Goal: Task Accomplishment & Management: Manage account settings

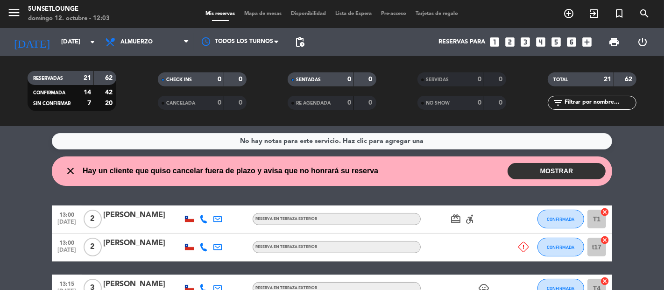
click at [574, 168] on button "MOSTRAR" at bounding box center [556, 171] width 98 height 16
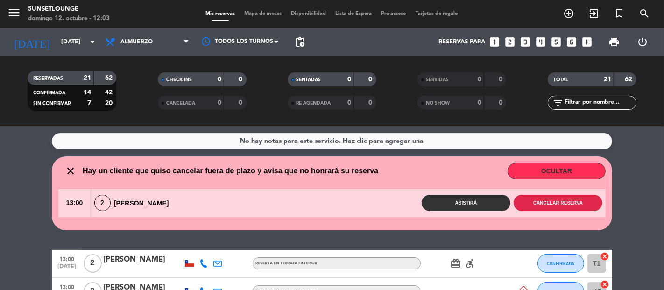
click at [551, 203] on button "Cancelar reserva" at bounding box center [557, 203] width 89 height 16
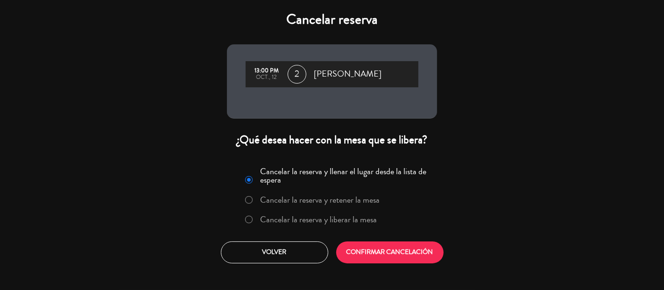
click at [351, 201] on label "Cancelar la reserva y retener la mesa" at bounding box center [319, 200] width 119 height 8
click at [387, 245] on button "CONFIRMAR CANCELACIÓN" at bounding box center [389, 252] width 107 height 22
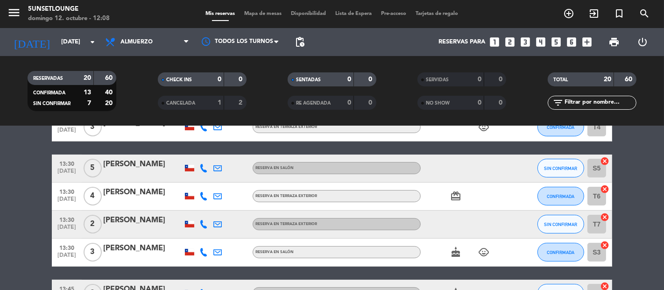
scroll to position [134, 0]
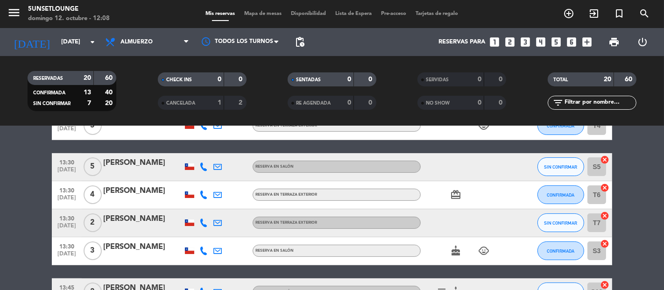
click at [120, 37] on span "Almuerzo" at bounding box center [146, 42] width 93 height 21
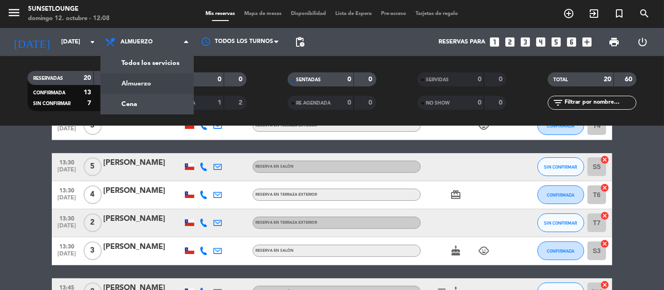
click at [120, 37] on span "Almuerzo" at bounding box center [146, 42] width 93 height 21
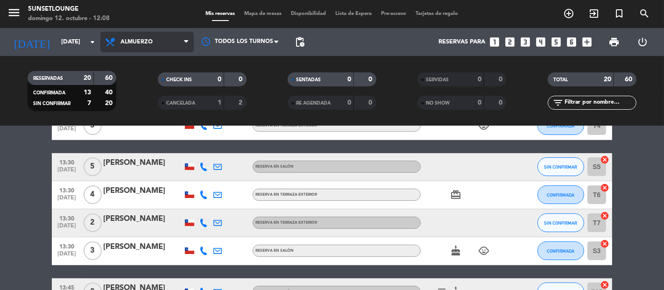
drag, startPoint x: 387, startPoint y: 245, endPoint x: 120, endPoint y: 37, distance: 338.1
click at [120, 37] on span "Almuerzo" at bounding box center [146, 42] width 93 height 21
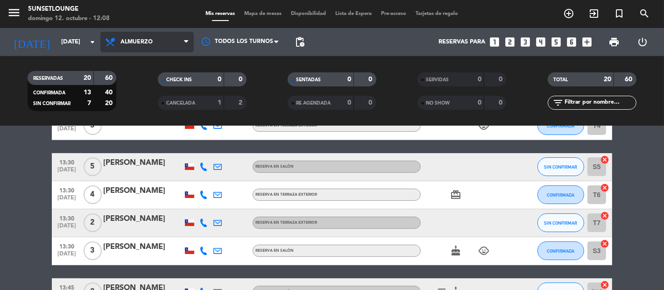
click at [120, 37] on span "Almuerzo" at bounding box center [146, 42] width 93 height 21
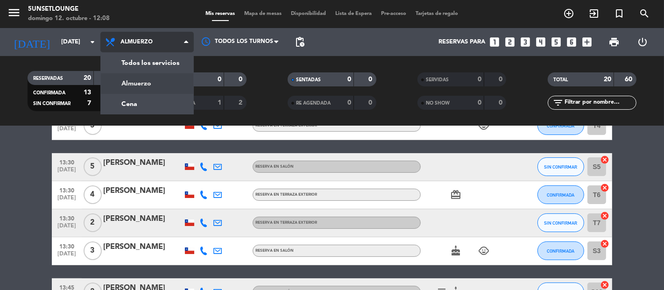
click at [120, 37] on span "Almuerzo" at bounding box center [146, 42] width 93 height 21
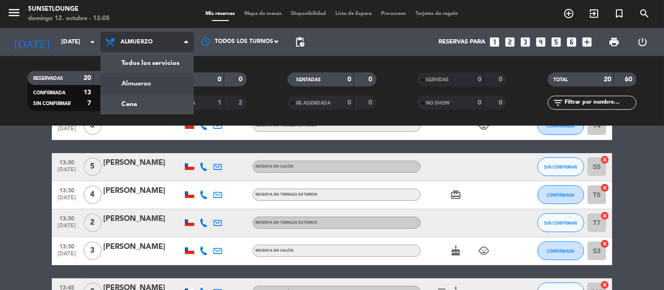
click at [120, 37] on span "Almuerzo" at bounding box center [146, 42] width 93 height 21
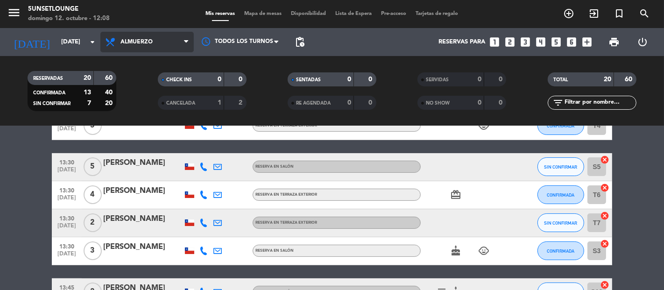
click at [120, 37] on span "Almuerzo" at bounding box center [146, 42] width 93 height 21
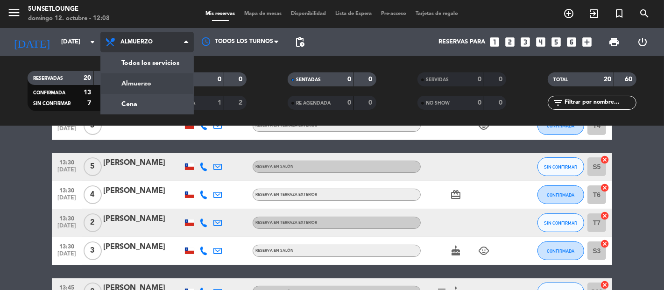
click at [120, 37] on span "Almuerzo" at bounding box center [146, 42] width 93 height 21
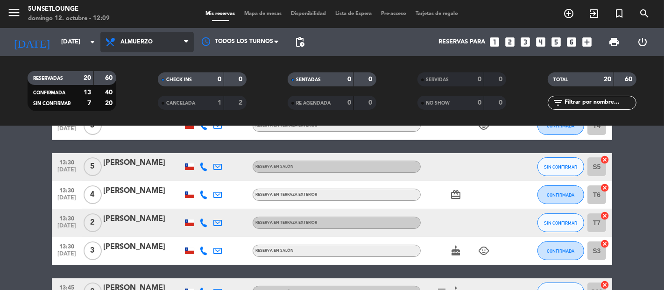
click at [120, 37] on span "Almuerzo" at bounding box center [146, 42] width 93 height 21
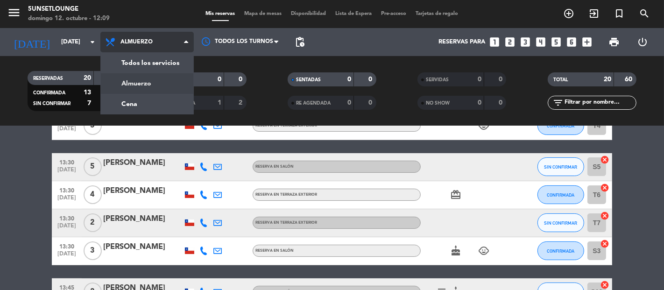
click at [120, 37] on span "Almuerzo" at bounding box center [146, 42] width 93 height 21
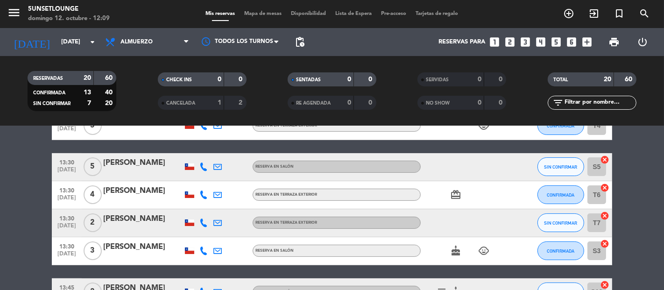
click at [564, 166] on span "SIN CONFIRMAR" at bounding box center [560, 166] width 33 height 5
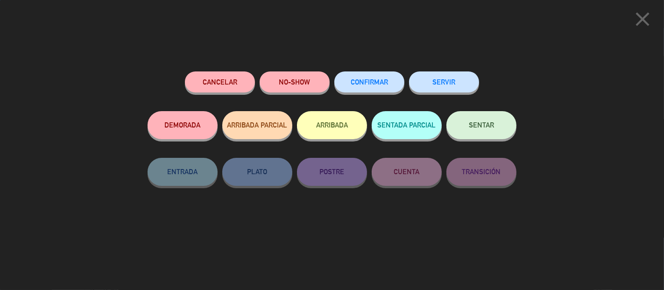
click at [373, 81] on span "CONFIRMAR" at bounding box center [368, 82] width 37 height 8
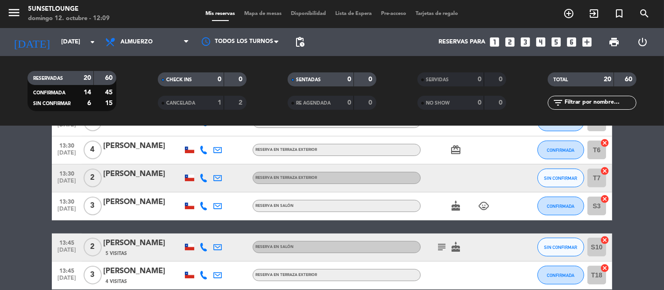
scroll to position [183, 0]
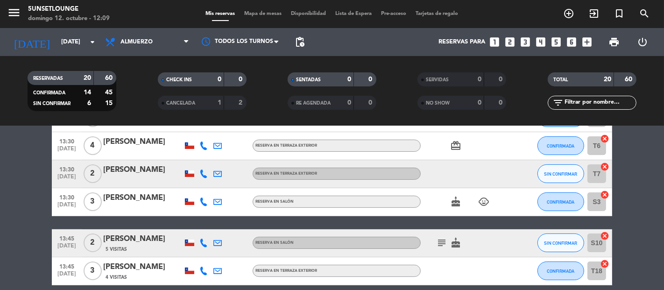
click at [120, 37] on span "Almuerzo" at bounding box center [146, 42] width 93 height 21
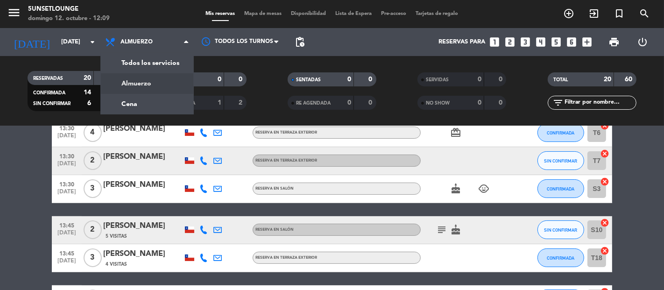
scroll to position [203, 0]
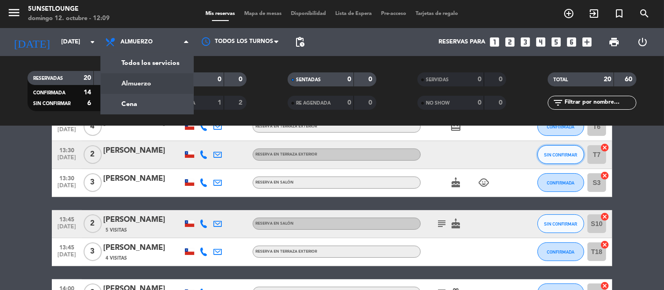
click at [568, 161] on button "SIN CONFIRMAR" at bounding box center [560, 154] width 47 height 19
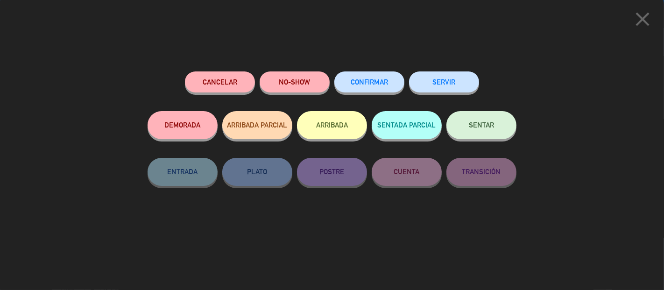
click at [372, 89] on button "CONFIRMAR" at bounding box center [369, 81] width 70 height 21
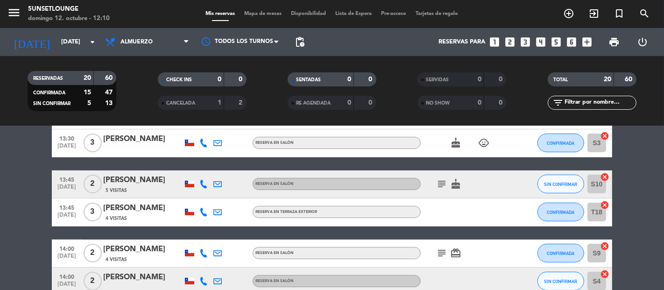
scroll to position [243, 0]
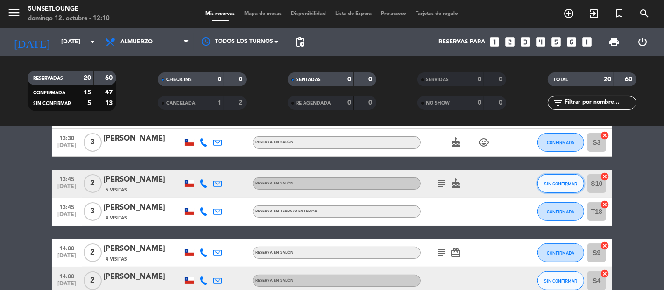
click at [556, 181] on span "SIN CONFIRMAR" at bounding box center [560, 183] width 33 height 5
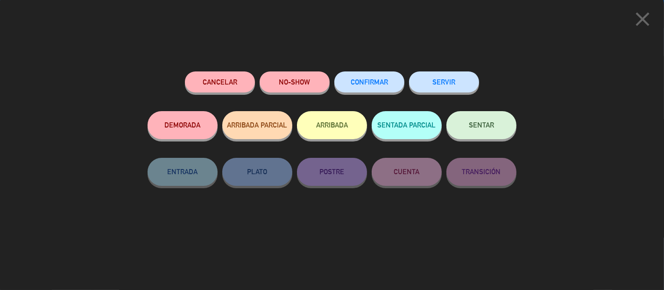
click at [371, 80] on span "CONFIRMAR" at bounding box center [368, 82] width 37 height 8
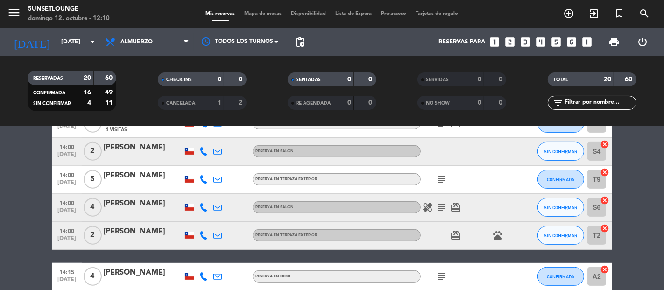
scroll to position [373, 0]
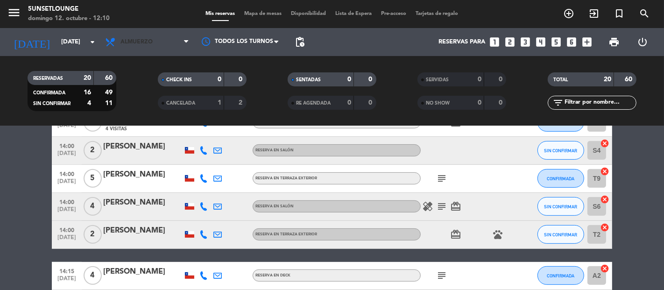
click at [120, 37] on span "Almuerzo" at bounding box center [146, 42] width 93 height 21
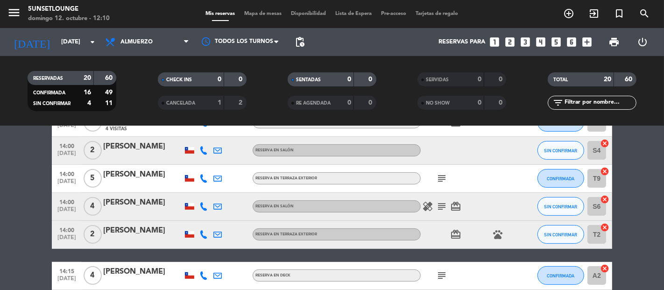
click at [120, 37] on span "Almuerzo" at bounding box center [146, 42] width 93 height 21
drag, startPoint x: 371, startPoint y: 80, endPoint x: 120, endPoint y: 37, distance: 254.8
click at [120, 37] on span "Almuerzo" at bounding box center [146, 42] width 93 height 21
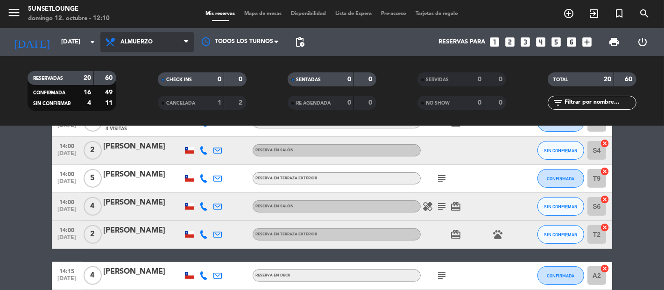
click at [120, 37] on span "Almuerzo" at bounding box center [146, 42] width 93 height 21
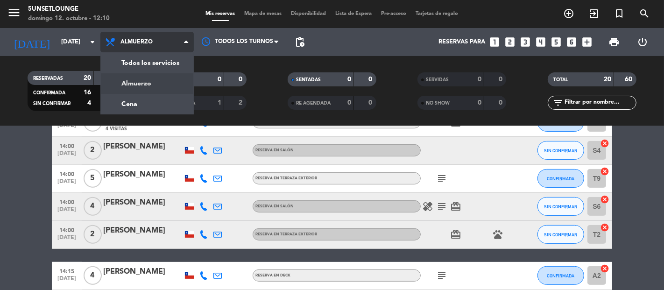
scroll to position [373, 0]
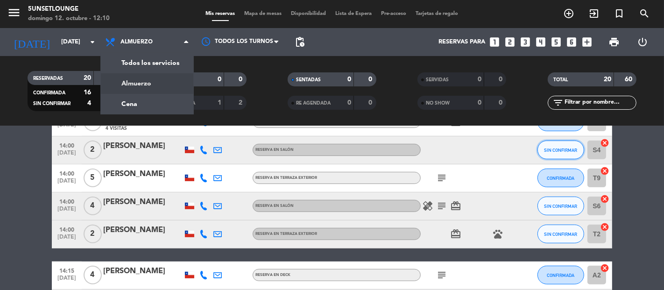
click at [558, 149] on span "SIN CONFIRMAR" at bounding box center [560, 149] width 33 height 5
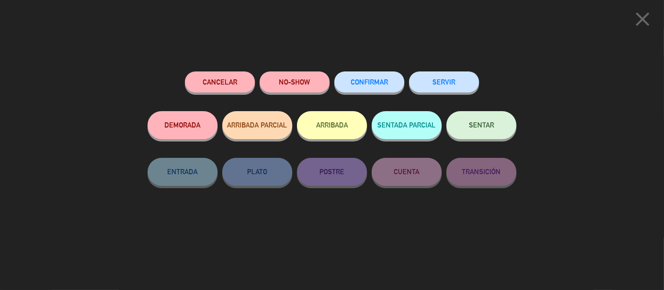
click at [373, 85] on span "CONFIRMAR" at bounding box center [368, 82] width 37 height 8
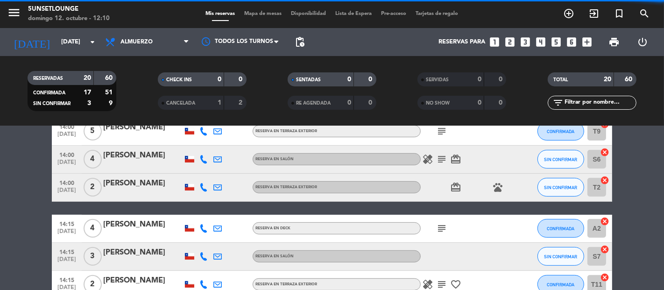
scroll to position [433, 0]
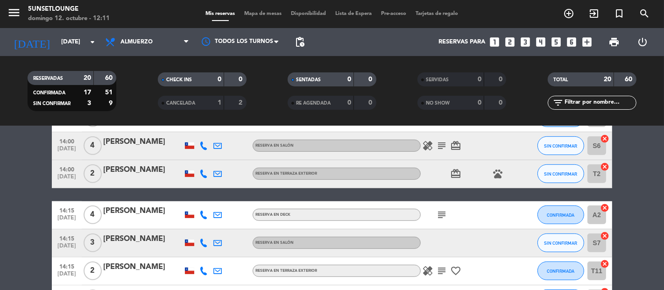
click at [120, 37] on span "Almuerzo" at bounding box center [146, 42] width 93 height 21
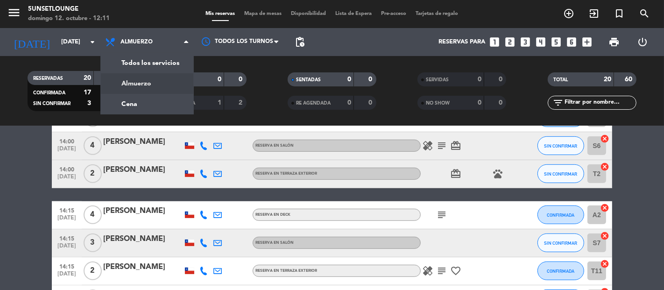
click at [149, 222] on div at bounding box center [142, 220] width 79 height 7
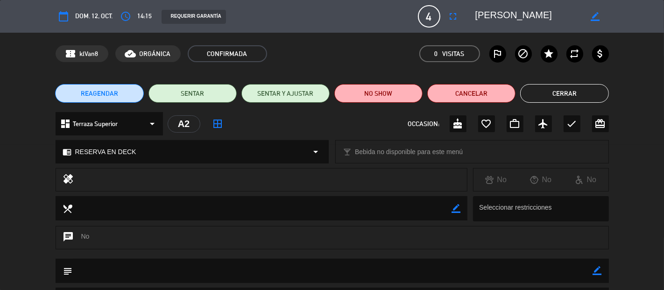
click at [632, 86] on div "REAGENDAR SENTAR SENTAR Y AJUSTAR NO SHOW Cancelar Cerrar" at bounding box center [332, 93] width 664 height 37
click at [572, 94] on button "Cerrar" at bounding box center [564, 93] width 88 height 19
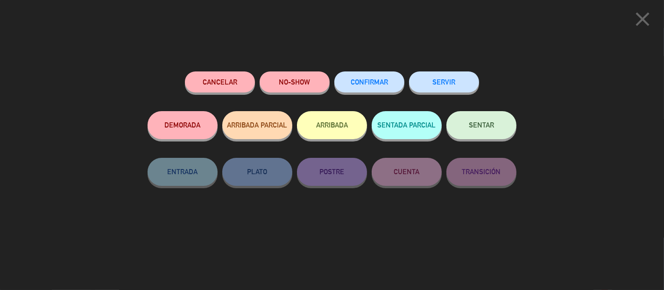
click at [374, 88] on button "CONFIRMAR" at bounding box center [369, 81] width 70 height 21
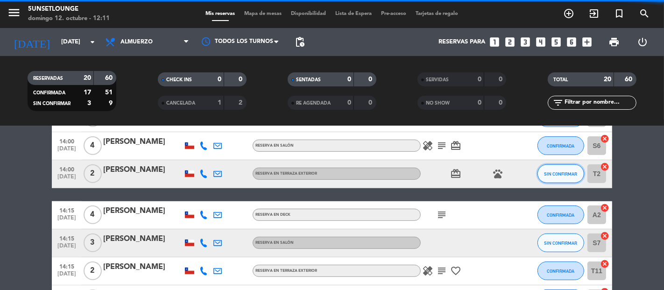
click at [557, 173] on span "SIN CONFIRMAR" at bounding box center [560, 173] width 33 height 5
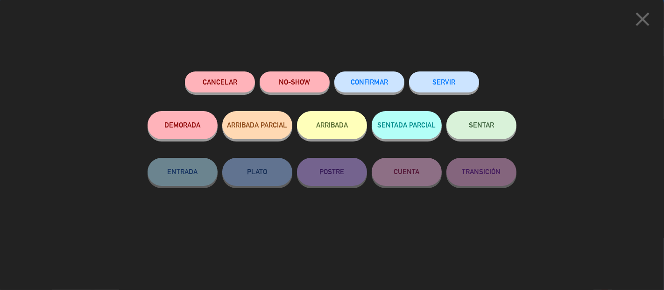
scroll to position [587, 0]
click at [388, 82] on button "CONFIRMAR" at bounding box center [369, 81] width 70 height 21
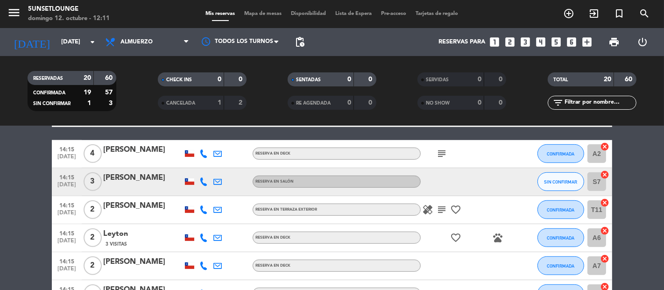
scroll to position [497, 0]
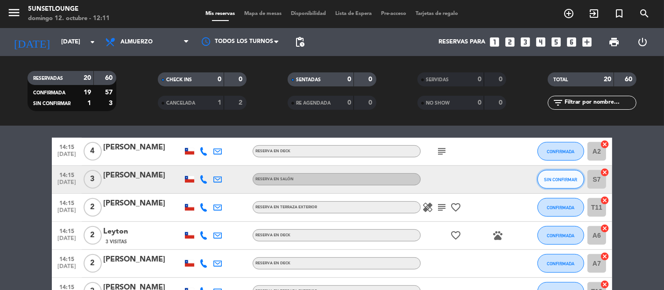
click at [570, 177] on span "SIN CONFIRMAR" at bounding box center [560, 179] width 33 height 5
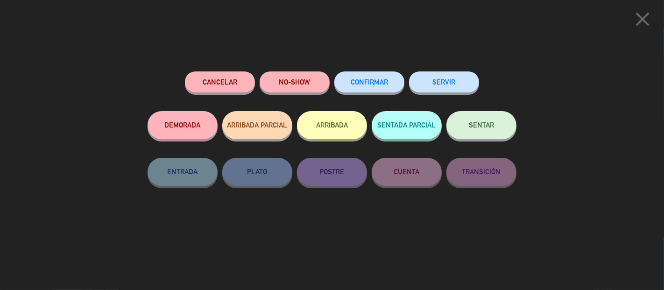
click at [374, 81] on span "CONFIRMAR" at bounding box center [368, 82] width 37 height 8
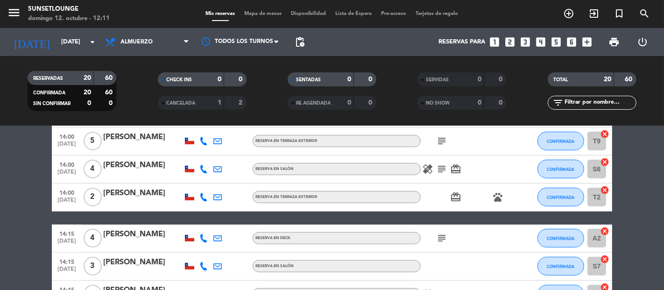
scroll to position [400, 0]
